Goal: Task Accomplishment & Management: Manage account settings

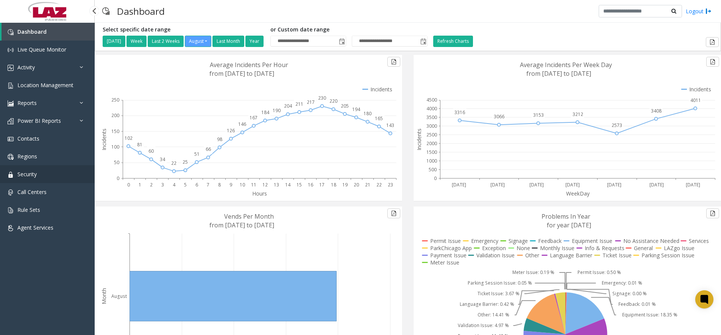
click at [37, 178] on link "Security" at bounding box center [47, 174] width 95 height 18
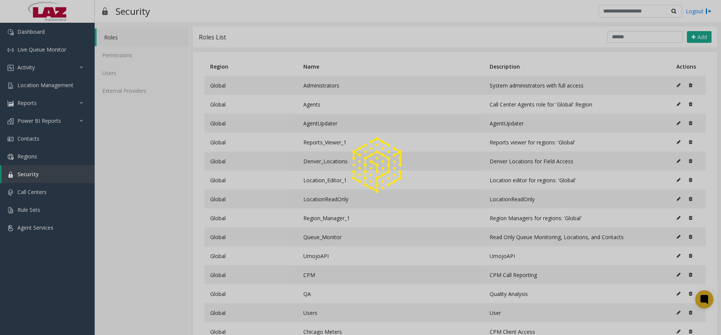
click at [138, 87] on div at bounding box center [360, 167] width 721 height 335
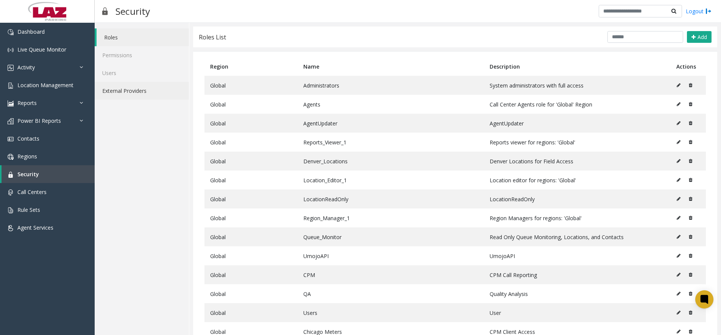
click at [138, 90] on link "External Providers" at bounding box center [142, 91] width 94 height 18
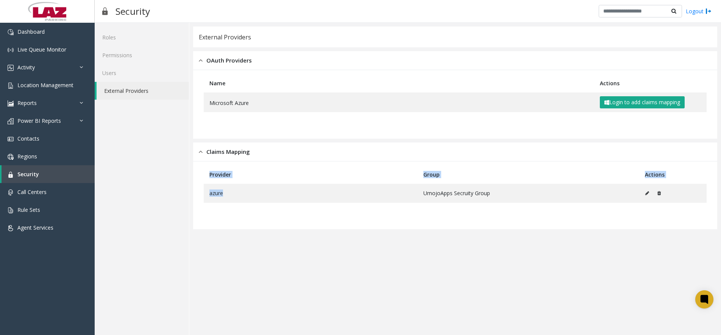
drag, startPoint x: 423, startPoint y: 193, endPoint x: 488, endPoint y: 211, distance: 67.3
click at [488, 211] on table "Provider Group Actions azure UmojoApps Secruity Group" at bounding box center [455, 195] width 511 height 60
drag, startPoint x: 488, startPoint y: 211, endPoint x: 449, endPoint y: 238, distance: 47.1
click at [449, 238] on app-external-auth "External Providers OAuth Providers Name Actions Microsoft Azure Login to add cl…" at bounding box center [455, 179] width 524 height 305
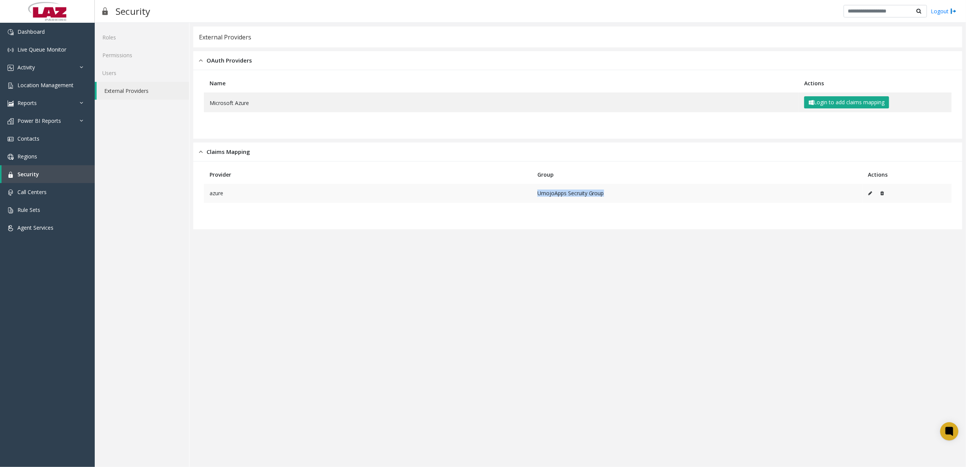
drag, startPoint x: 537, startPoint y: 194, endPoint x: 608, endPoint y: 194, distance: 71.6
click at [609, 194] on td "UmojoApps Secruity Group" at bounding box center [696, 193] width 331 height 19
drag, startPoint x: 608, startPoint y: 194, endPoint x: 576, endPoint y: 218, distance: 40.3
click at [575, 218] on table "Provider Group Actions azure UmojoApps Secruity Group" at bounding box center [577, 195] width 755 height 60
drag, startPoint x: 544, startPoint y: 194, endPoint x: 611, endPoint y: 198, distance: 67.1
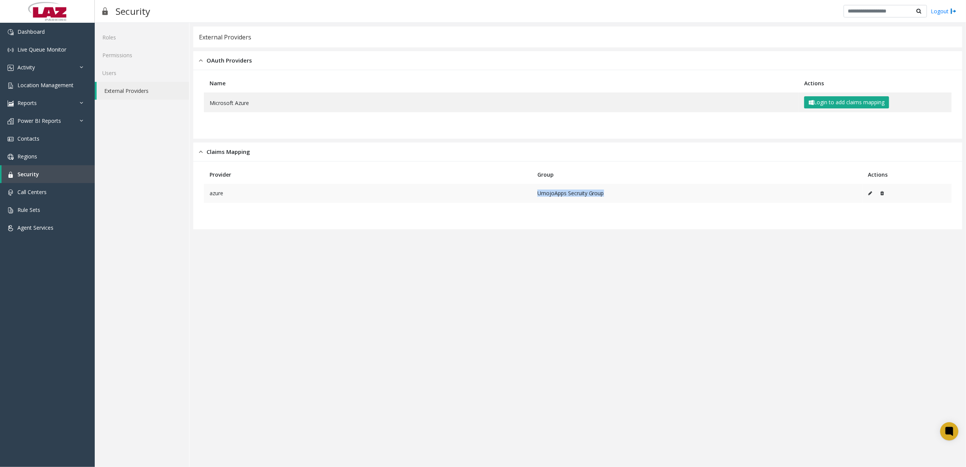
click at [611, 198] on td "UmojoApps Secruity Group" at bounding box center [696, 193] width 331 height 19
drag, startPoint x: 611, startPoint y: 198, endPoint x: 562, endPoint y: 213, distance: 51.4
click at [562, 213] on table "Provider Group Actions azure UmojoApps Secruity Group" at bounding box center [577, 195] width 755 height 60
